Goal: Task Accomplishment & Management: Manage account settings

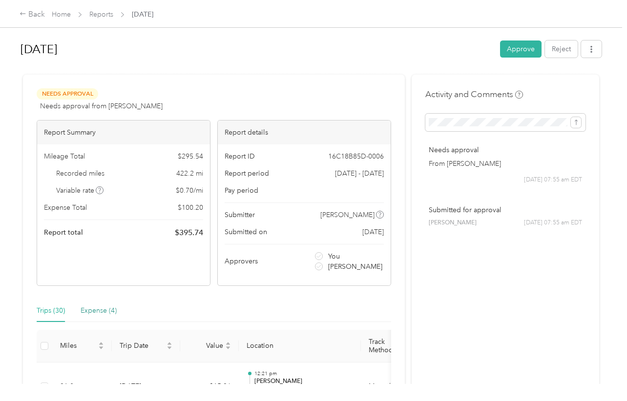
click at [100, 308] on div "Expense (4)" at bounding box center [99, 311] width 36 height 11
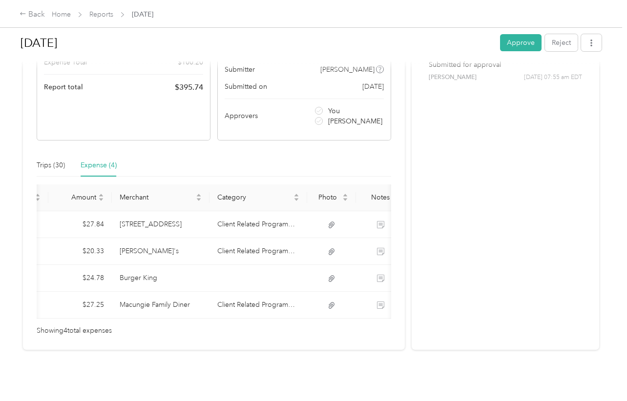
scroll to position [0, 87]
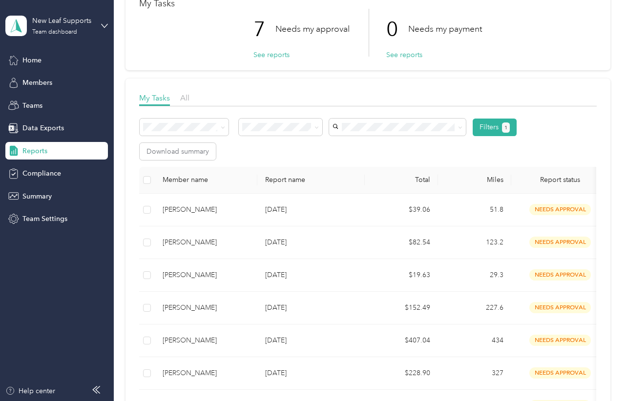
scroll to position [81, 0]
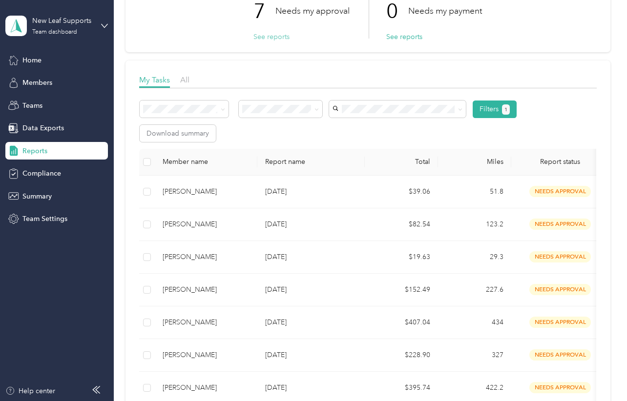
click at [272, 36] on button "See reports" at bounding box center [271, 37] width 36 height 10
